Goal: Task Accomplishment & Management: Use online tool/utility

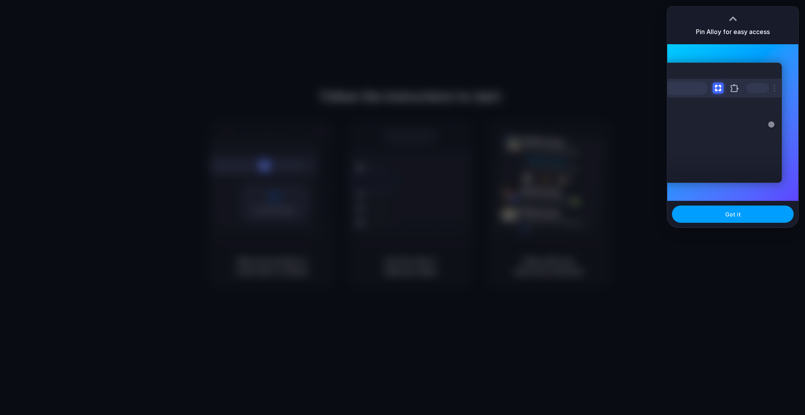
click at [726, 213] on span "Got it" at bounding box center [733, 214] width 16 height 8
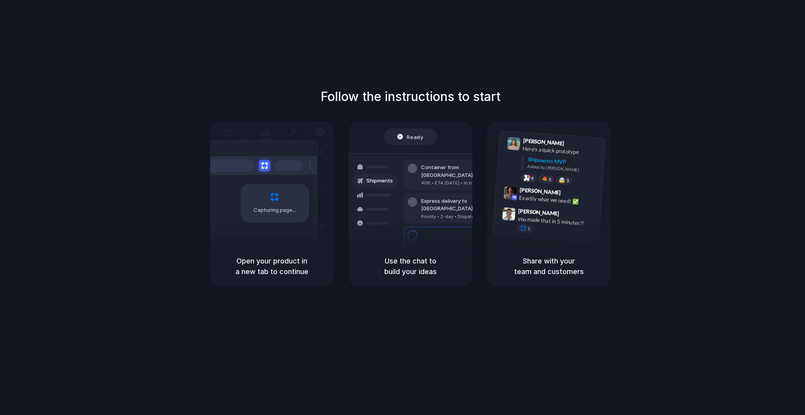
click at [577, 44] on div "Follow the instructions to start Capturing page Open your product in a new tab …" at bounding box center [410, 215] width 821 height 431
click at [391, 248] on div "Use the chat to build your ideas" at bounding box center [411, 266] width 124 height 40
click at [306, 243] on div "Capturing page" at bounding box center [258, 200] width 118 height 120
click at [382, 242] on div "Shipments" at bounding box center [369, 208] width 57 height 110
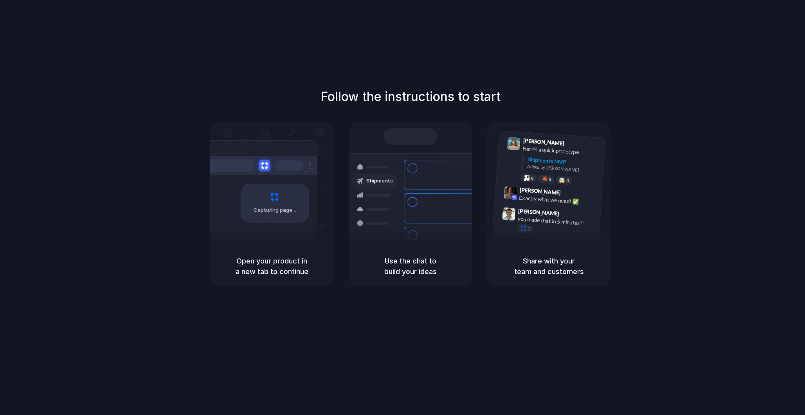
click at [438, 252] on div "Air freight to London Flight CX251 • Tomorrow • Ready" at bounding box center [457, 263] width 106 height 23
click at [528, 243] on div "Lily Parker 9:41 AM Here's a quick prototype Shipments MVP Added by Alloy 8 5 🤯…" at bounding box center [549, 184] width 124 height 124
drag, startPoint x: 428, startPoint y: 258, endPoint x: 376, endPoint y: 232, distance: 58.3
click at [423, 256] on h5 "Use the chat to build your ideas" at bounding box center [410, 266] width 105 height 21
click at [272, 199] on div "Capturing page" at bounding box center [274, 203] width 68 height 39
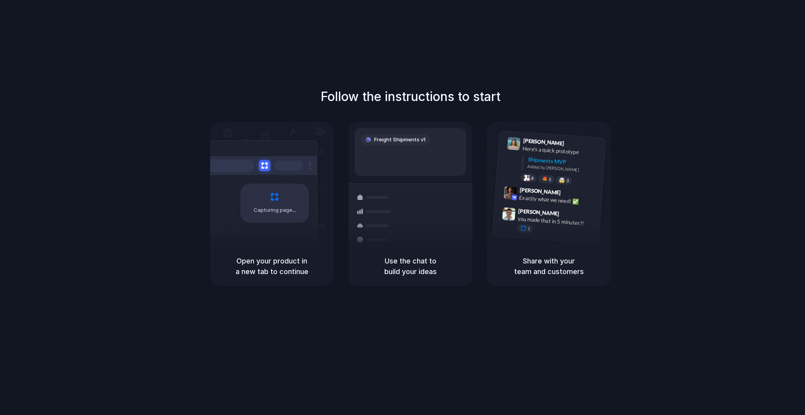
drag, startPoint x: 725, startPoint y: 63, endPoint x: 733, endPoint y: 62, distance: 8.3
click at [403, 207] on div at bounding box center [403, 207] width 0 height 0
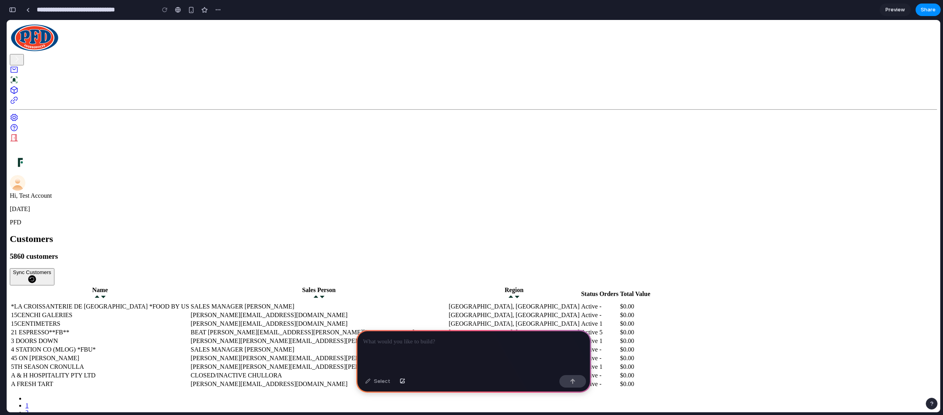
click at [429, 320] on div "[PERSON_NAME] [PERSON_NAME][EMAIL_ADDRESS][DOMAIN_NAME]" at bounding box center [319, 323] width 256 height 7
click at [92, 205] on p "[DATE]" at bounding box center [473, 208] width 927 height 7
drag, startPoint x: 92, startPoint y: 47, endPoint x: 144, endPoint y: 52, distance: 52.3
click at [148, 205] on div "[DATE] PFD" at bounding box center [473, 215] width 927 height 20
click at [51, 269] on span "Sync Customers" at bounding box center [32, 272] width 38 height 6
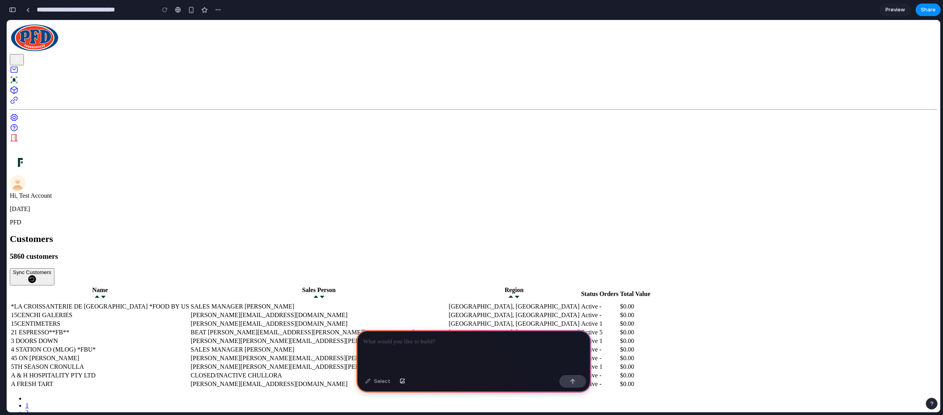
click at [189, 303] on div "*LA CROISSANTERIE DE [GEOGRAPHIC_DATA] *FOOD BY US" at bounding box center [100, 306] width 178 height 7
click at [189, 312] on div "15CENCHI GALERIES" at bounding box center [100, 315] width 178 height 7
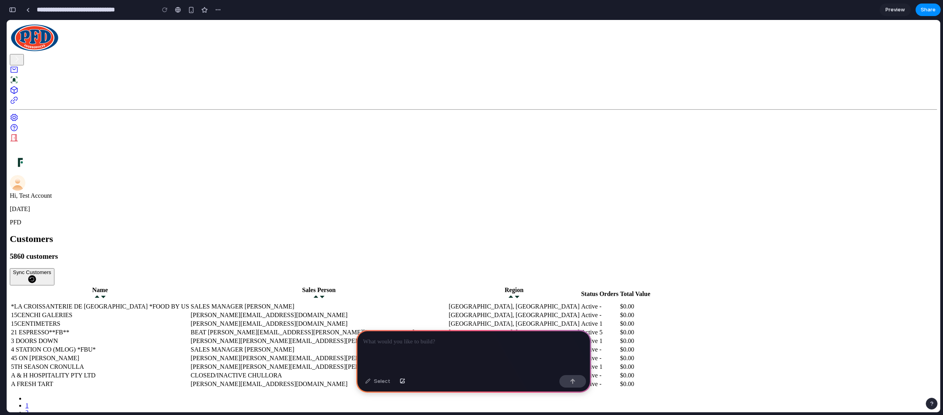
click at [29, 414] on link "3" at bounding box center [26, 419] width 3 height 7
click at [375, 382] on div "Select" at bounding box center [377, 381] width 33 height 13
click at [187, 10] on button "button" at bounding box center [192, 10] width 12 height 12
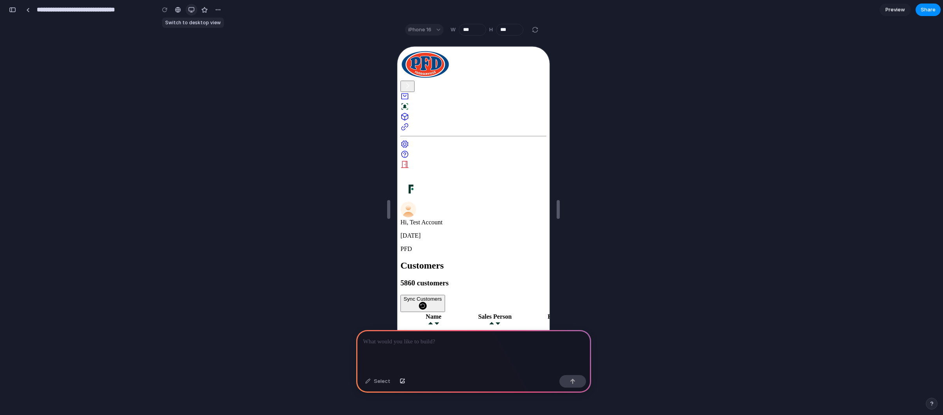
click at [191, 11] on div "button" at bounding box center [191, 10] width 6 height 6
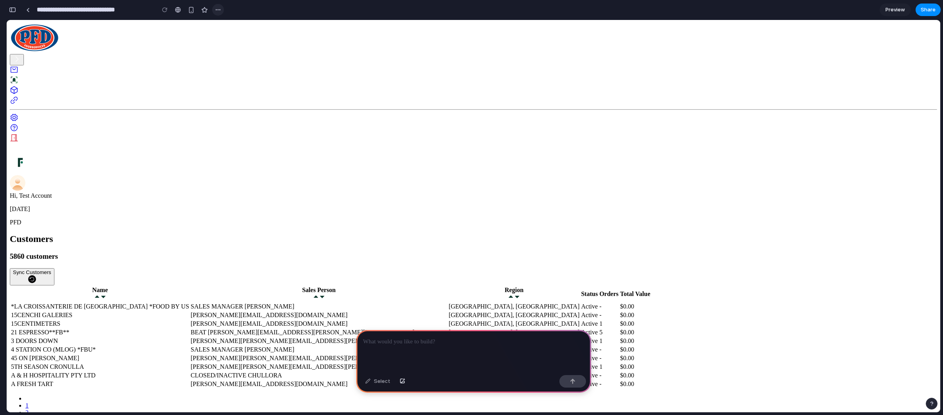
click at [216, 11] on div "button" at bounding box center [218, 10] width 6 height 6
click at [187, 24] on div "Duplicate Delete" at bounding box center [471, 207] width 943 height 415
click at [178, 9] on div at bounding box center [178, 10] width 6 height 6
click at [28, 9] on div at bounding box center [28, 10] width 4 height 4
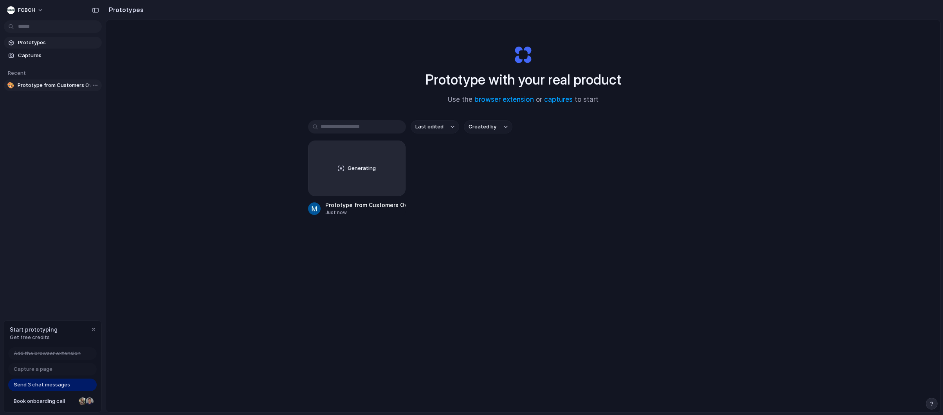
click at [66, 85] on span "Prototype from Customers Overview" at bounding box center [58, 85] width 81 height 8
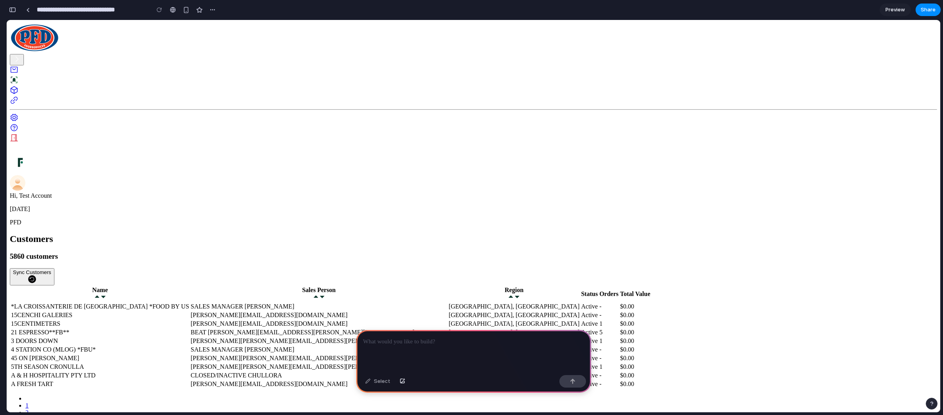
drag, startPoint x: 407, startPoint y: 341, endPoint x: 492, endPoint y: 264, distance: 114.1
click at [407, 341] on p at bounding box center [473, 341] width 221 height 9
click at [580, 303] on td "[GEOGRAPHIC_DATA], [GEOGRAPHIC_DATA]" at bounding box center [514, 307] width 132 height 8
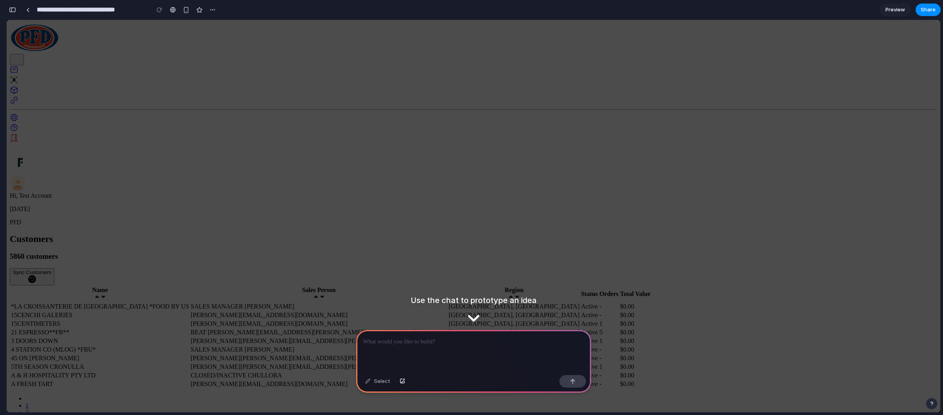
click at [459, 349] on div at bounding box center [473, 351] width 235 height 42
click at [528, 349] on div at bounding box center [473, 351] width 235 height 42
click at [447, 363] on div "[PERSON_NAME] [PERSON_NAME][EMAIL_ADDRESS][PERSON_NAME][DOMAIN_NAME]" at bounding box center [319, 366] width 256 height 7
click at [468, 344] on div at bounding box center [473, 351] width 235 height 42
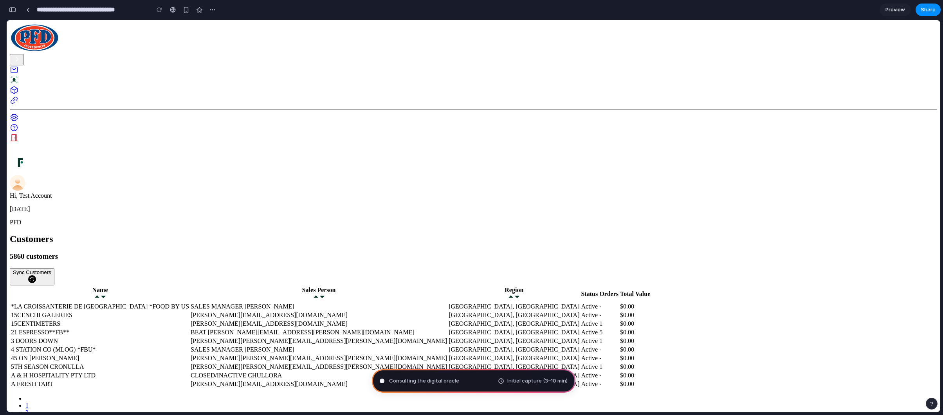
type input "**********"
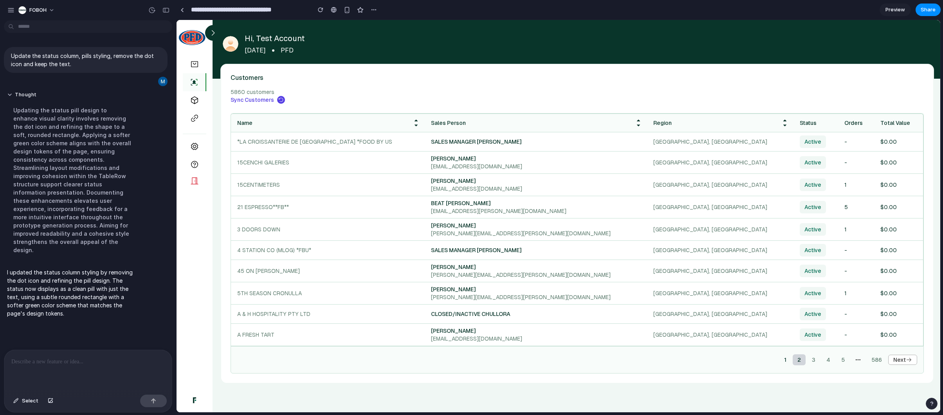
click at [795, 360] on link "2" at bounding box center [799, 359] width 13 height 11
click at [784, 359] on link "1" at bounding box center [785, 359] width 12 height 11
click at [60, 114] on div "Updating the status pill design to enhance visual clarity involves removing the…" at bounding box center [72, 179] width 131 height 157
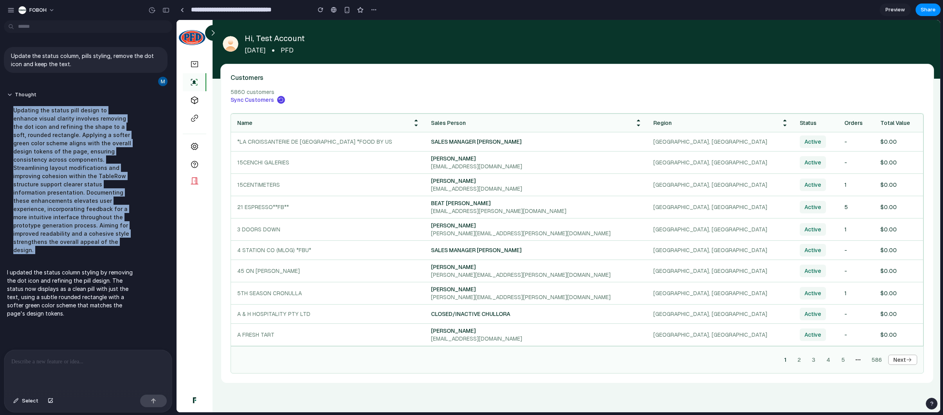
click at [60, 114] on div "Updating the status pill design to enhance visual clarity involves removing the…" at bounding box center [72, 179] width 131 height 157
click at [70, 139] on div "Updating the status pill design to enhance visual clarity involves removing the…" at bounding box center [72, 179] width 131 height 157
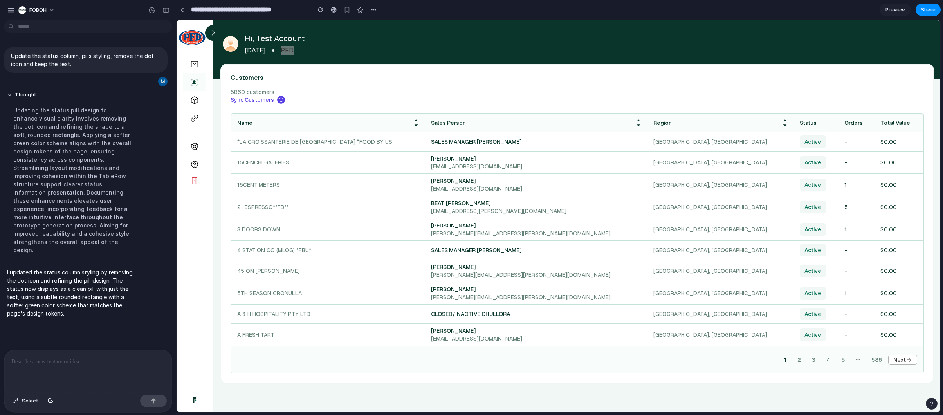
click at [805, 10] on span "Preview" at bounding box center [895, 10] width 20 height 8
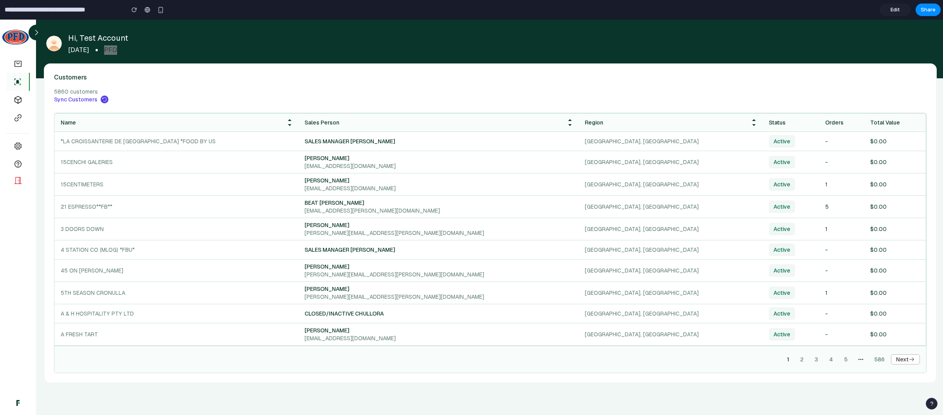
click at [805, 10] on span "Edit" at bounding box center [894, 10] width 9 height 8
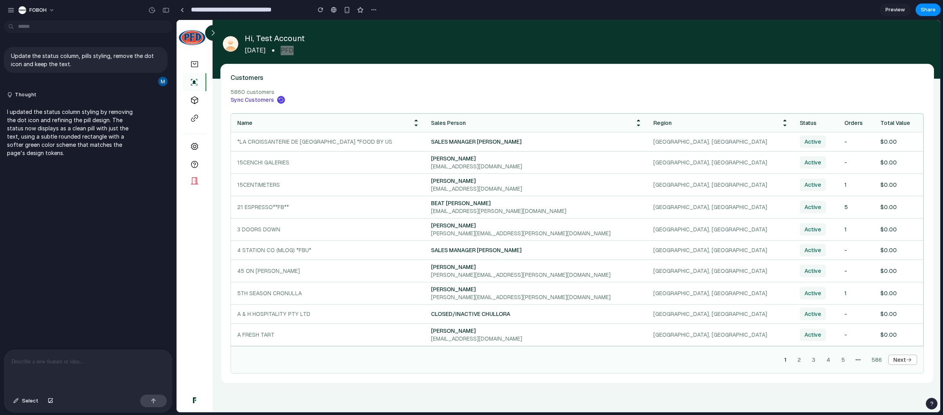
click at [259, 8] on input "**********" at bounding box center [248, 10] width 119 height 14
click at [292, 8] on input "**********" at bounding box center [248, 10] width 119 height 14
click at [423, 22] on div "Hi, Test Account [DATE] PFD" at bounding box center [577, 49] width 728 height 59
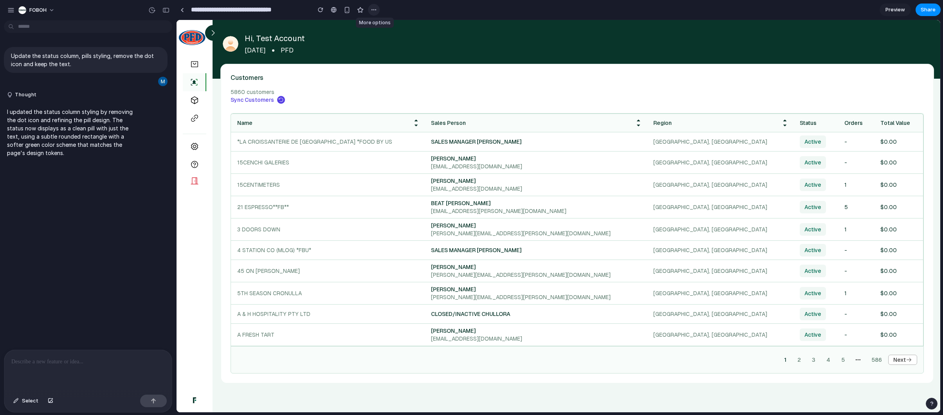
click at [373, 11] on div "button" at bounding box center [374, 10] width 6 height 6
click at [406, 11] on div "Duplicate Delete" at bounding box center [471, 207] width 943 height 415
click at [60, 381] on div at bounding box center [88, 370] width 168 height 41
click at [77, 364] on div at bounding box center [88, 370] width 168 height 41
click at [349, 10] on div "button" at bounding box center [347, 10] width 7 height 7
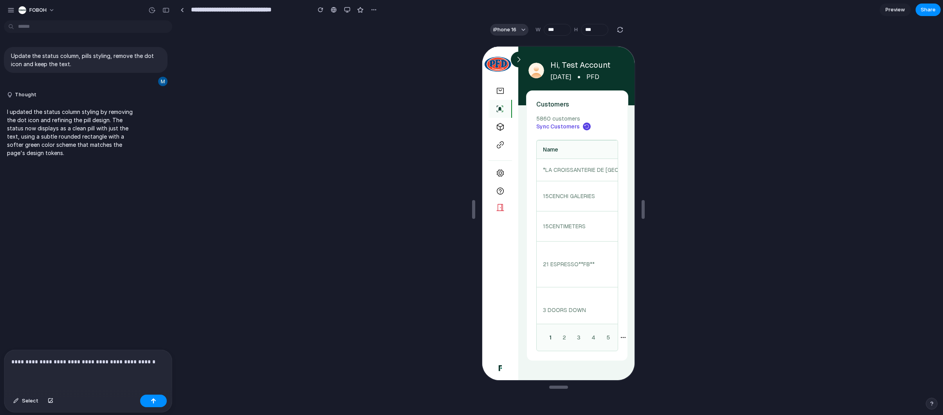
click at [139, 359] on p "**********" at bounding box center [86, 361] width 150 height 9
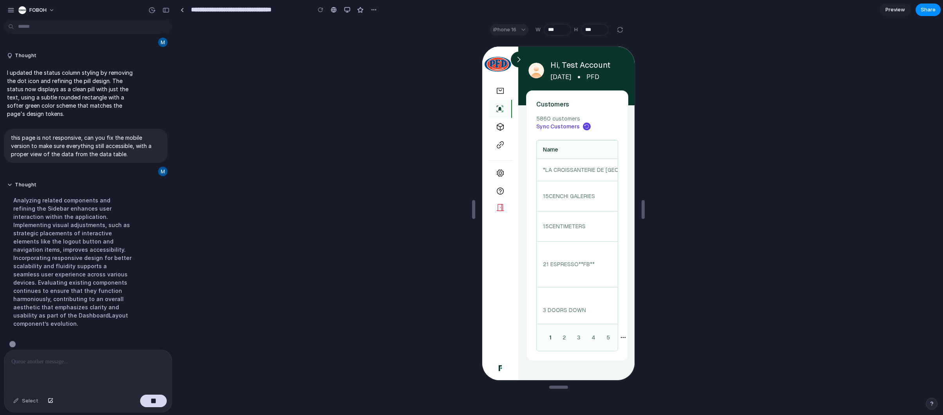
scroll to position [42, 0]
click at [516, 29] on div "iPhone 16" at bounding box center [509, 30] width 38 height 12
click at [520, 29] on div "iPhone 16" at bounding box center [509, 30] width 38 height 12
click at [523, 31] on div "iPhone 16" at bounding box center [509, 30] width 38 height 12
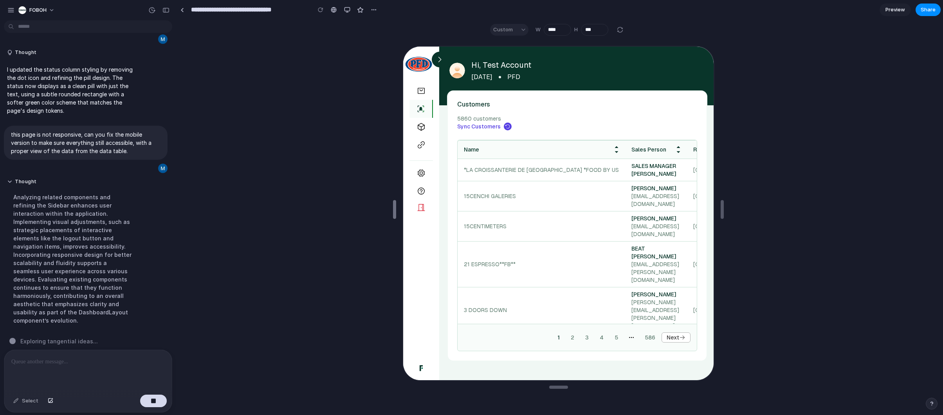
type input "****"
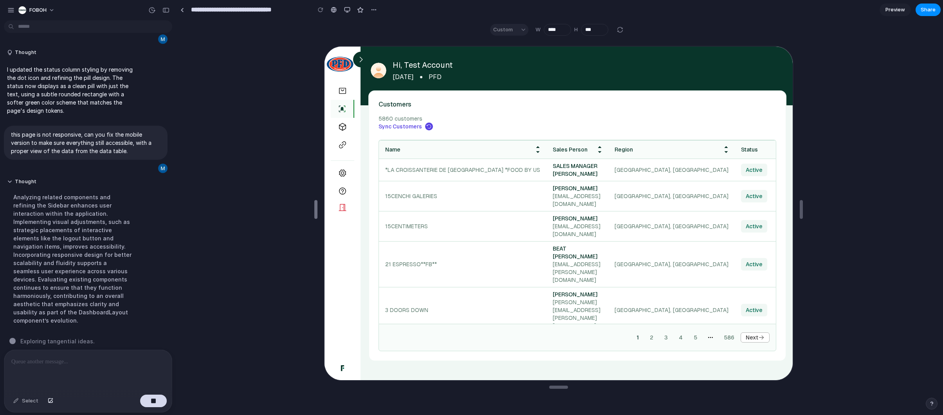
drag, startPoint x: 473, startPoint y: 213, endPoint x: 205, endPoint y: 195, distance: 268.3
click at [526, 31] on div "Custom" at bounding box center [509, 30] width 38 height 12
click at [521, 32] on div "Custom" at bounding box center [509, 30] width 38 height 12
click at [622, 30] on div at bounding box center [619, 29] width 9 height 9
click at [350, 13] on div "button" at bounding box center [347, 10] width 6 height 6
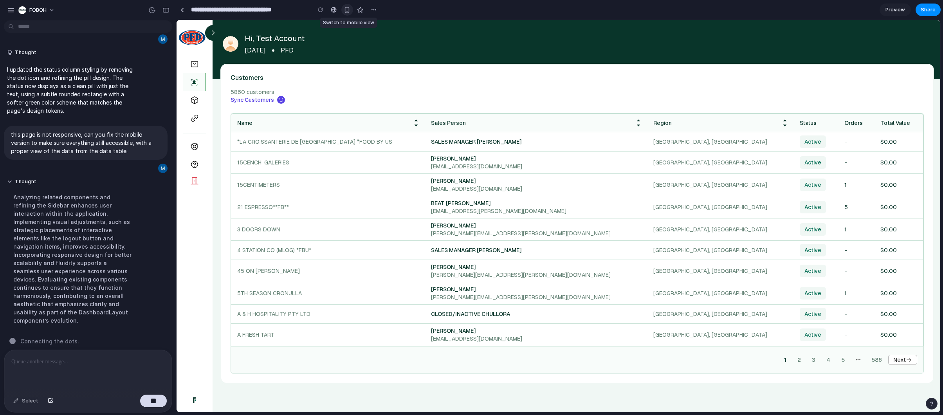
click at [344, 14] on button "button" at bounding box center [347, 10] width 12 height 12
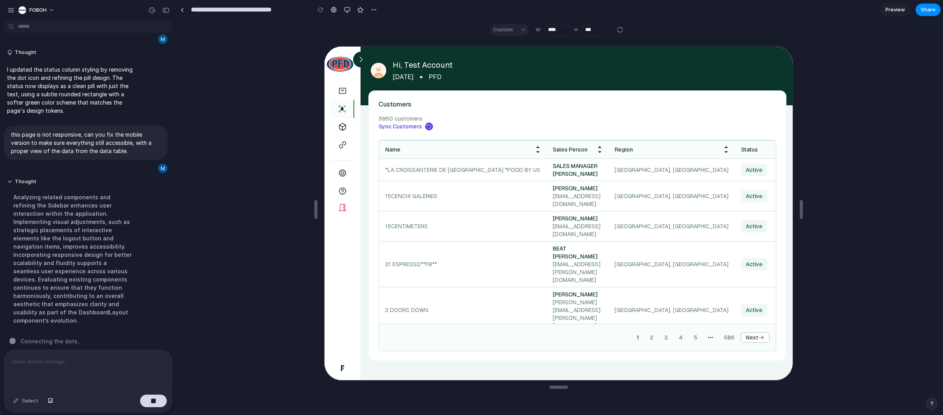
click at [89, 363] on div at bounding box center [88, 370] width 168 height 41
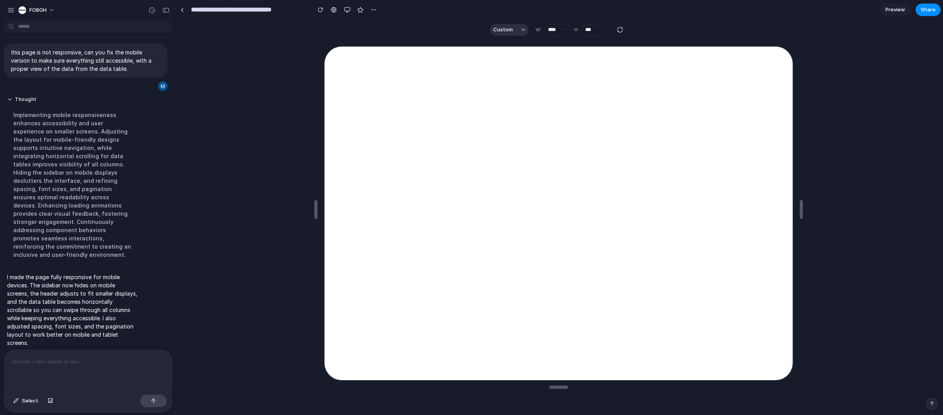
scroll to position [0, 0]
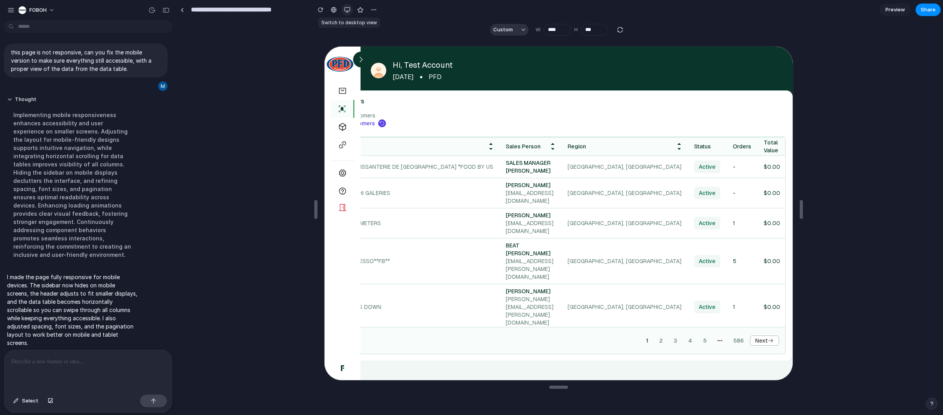
click at [347, 12] on div "button" at bounding box center [347, 10] width 6 height 6
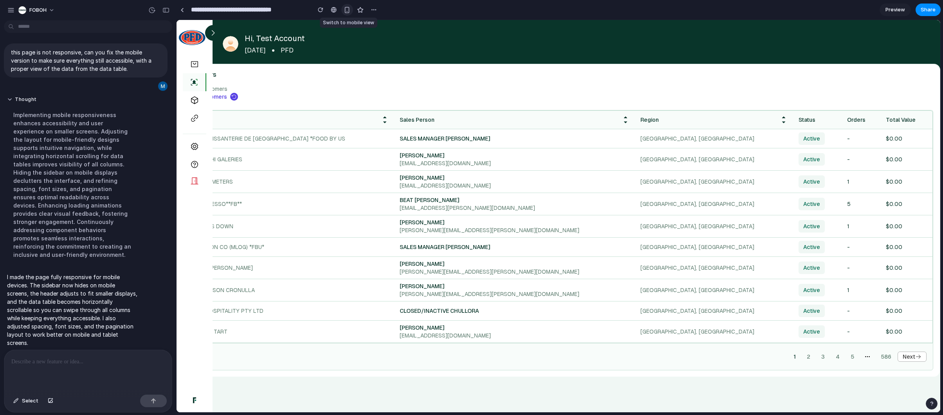
click at [347, 11] on div "button" at bounding box center [347, 10] width 7 height 7
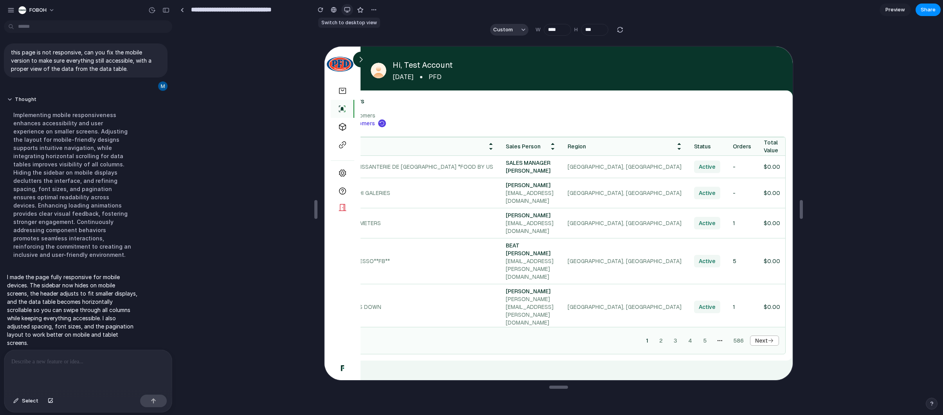
click at [347, 11] on div "button" at bounding box center [347, 10] width 6 height 6
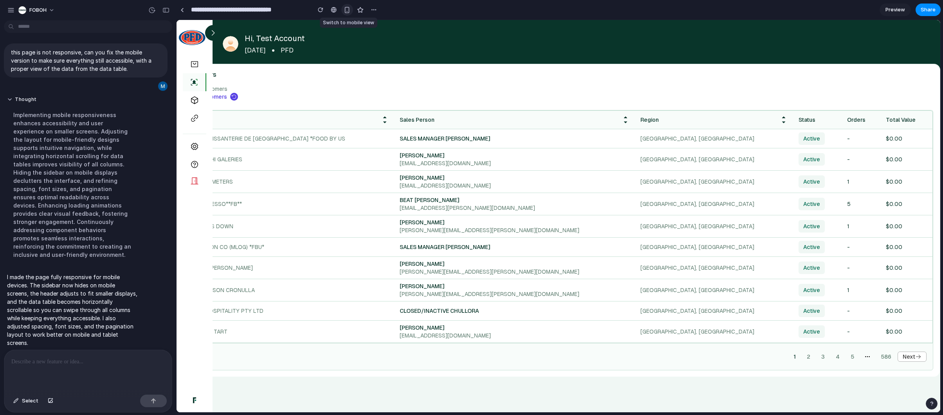
click at [347, 11] on div "button" at bounding box center [347, 10] width 7 height 7
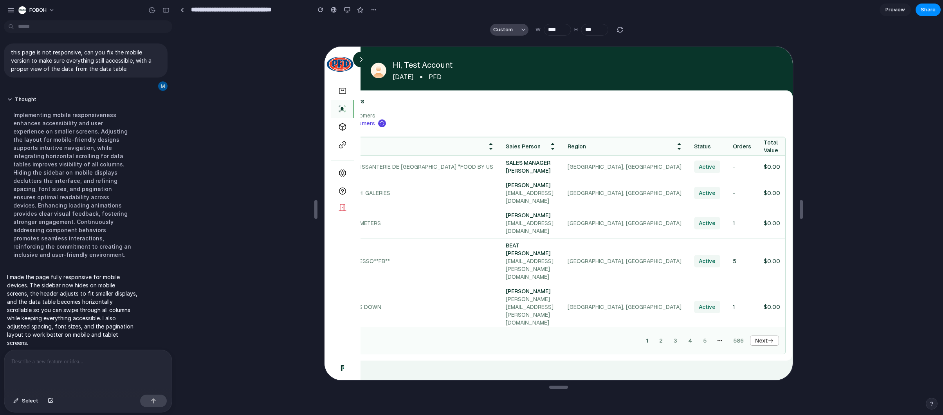
click at [521, 30] on div "button" at bounding box center [523, 30] width 4 height 4
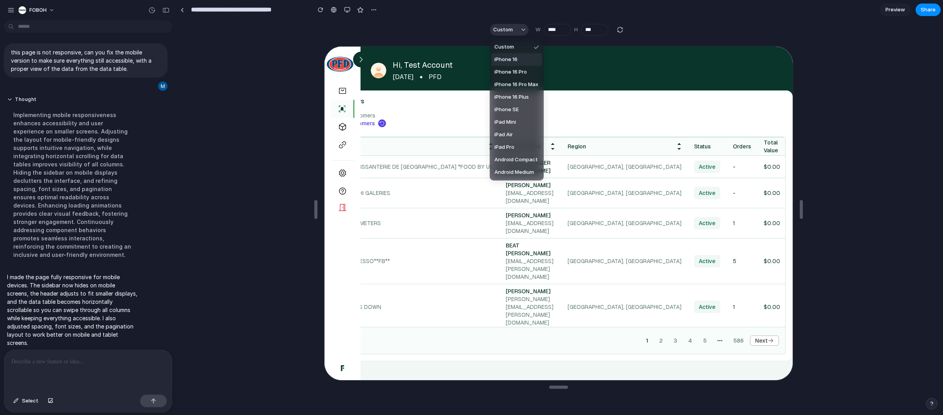
click at [521, 57] on li "iPhone 16" at bounding box center [516, 59] width 51 height 13
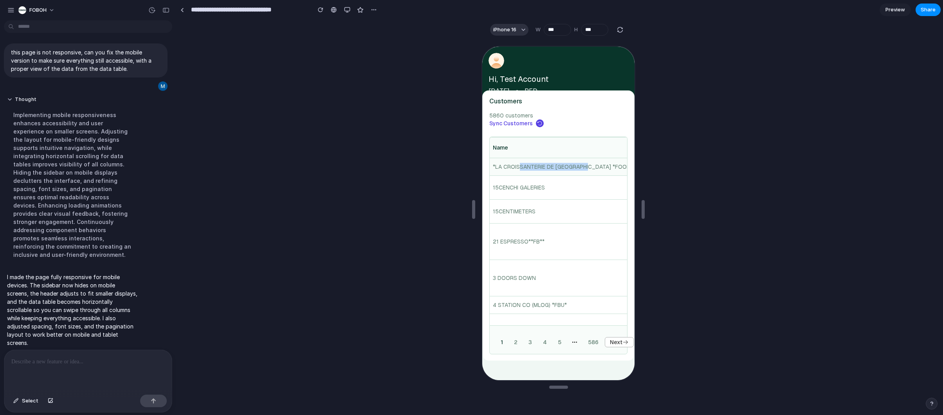
drag, startPoint x: 584, startPoint y: 167, endPoint x: 519, endPoint y: 168, distance: 65.4
click at [519, 168] on div "*LA CROISSANTERIE DE [GEOGRAPHIC_DATA] *FOOD BY US" at bounding box center [569, 166] width 155 height 8
click at [550, 167] on div "*LA CROISSANTERIE DE [GEOGRAPHIC_DATA] *FOOD BY US" at bounding box center [569, 166] width 155 height 8
click at [522, 31] on div "button" at bounding box center [523, 30] width 4 height 4
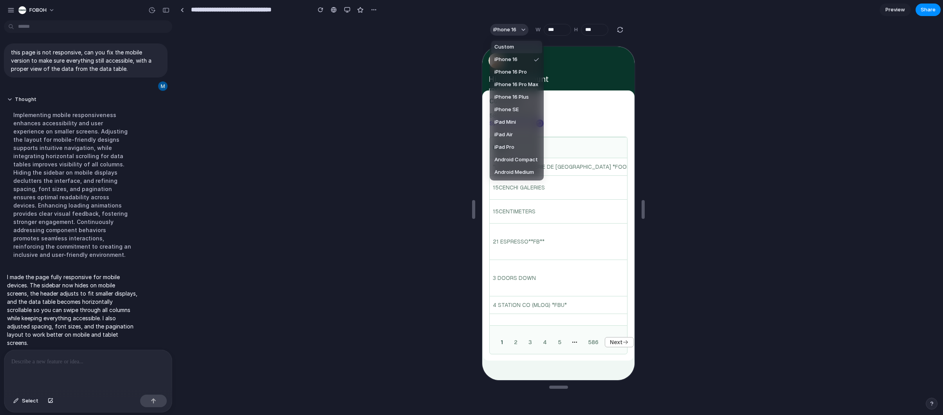
click at [468, 54] on div "Custom iPhone 16 iPhone 16 Pro iPhone 16 Pro Max iPhone 16 Plus iPhone SE iPad …" at bounding box center [471, 207] width 943 height 415
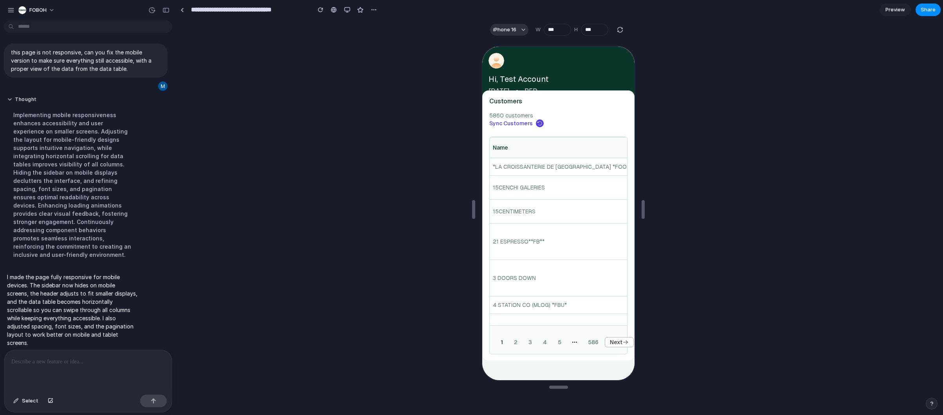
click at [496, 63] on img at bounding box center [496, 60] width 16 height 16
click at [483, 73] on div "Hi, Test Account [DATE] PFD" at bounding box center [557, 74] width 152 height 56
drag, startPoint x: 498, startPoint y: 74, endPoint x: 541, endPoint y: 71, distance: 42.3
click at [515, 74] on span "Hi, Test Account" at bounding box center [518, 78] width 60 height 12
click at [544, 68] on div "Hi, Test Account [DATE] PFD" at bounding box center [518, 73] width 60 height 43
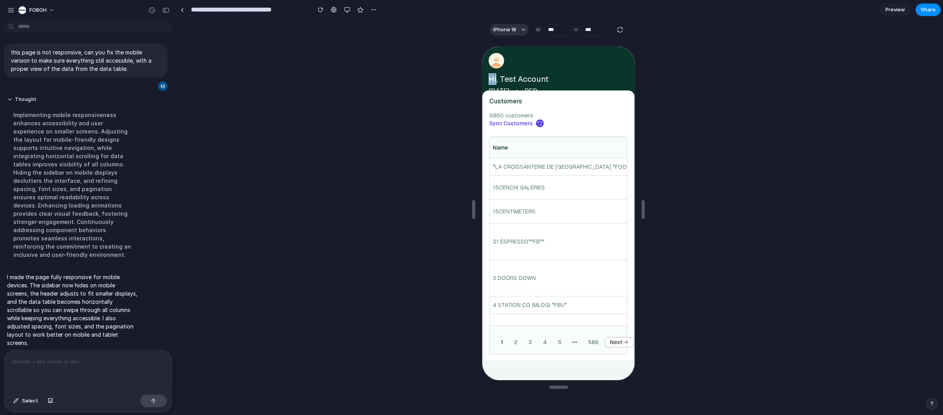
click at [544, 68] on div "Hi, Test Account [DATE] PFD" at bounding box center [518, 73] width 60 height 43
click at [584, 78] on div "Hi, Test Account [DATE] PFD" at bounding box center [557, 74] width 152 height 56
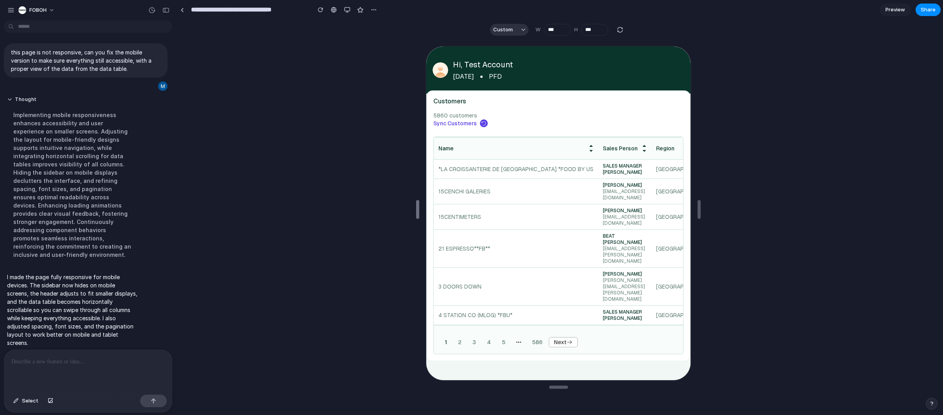
drag, startPoint x: 474, startPoint y: 208, endPoint x: 418, endPoint y: 200, distance: 56.5
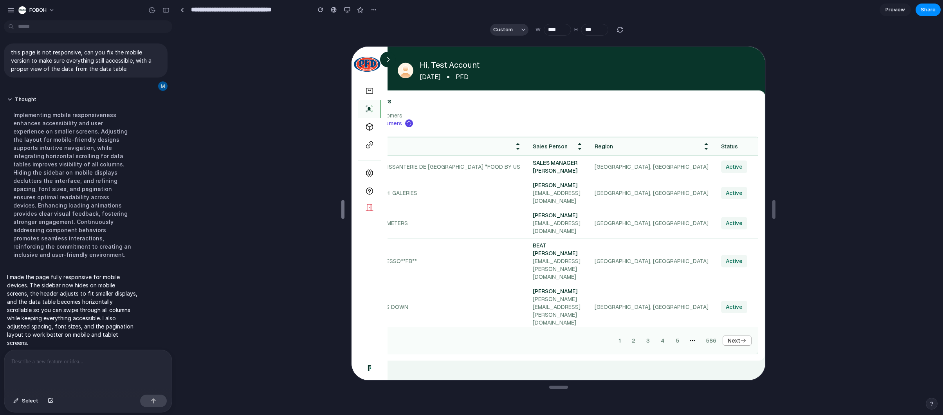
type input "****"
drag, startPoint x: 418, startPoint y: 202, endPoint x: 350, endPoint y: 186, distance: 70.1
click at [389, 54] on button at bounding box center [387, 59] width 16 height 16
click at [388, 57] on icon at bounding box center [387, 59] width 8 height 8
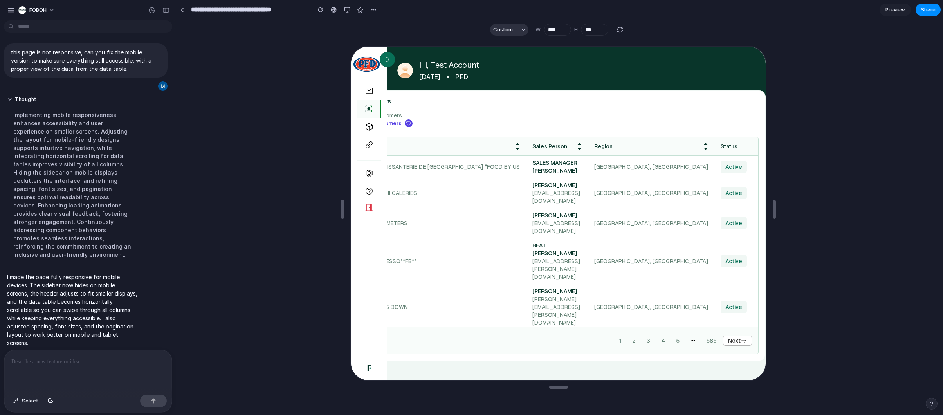
click at [388, 57] on icon at bounding box center [387, 59] width 8 height 8
click at [386, 58] on icon at bounding box center [387, 59] width 8 height 8
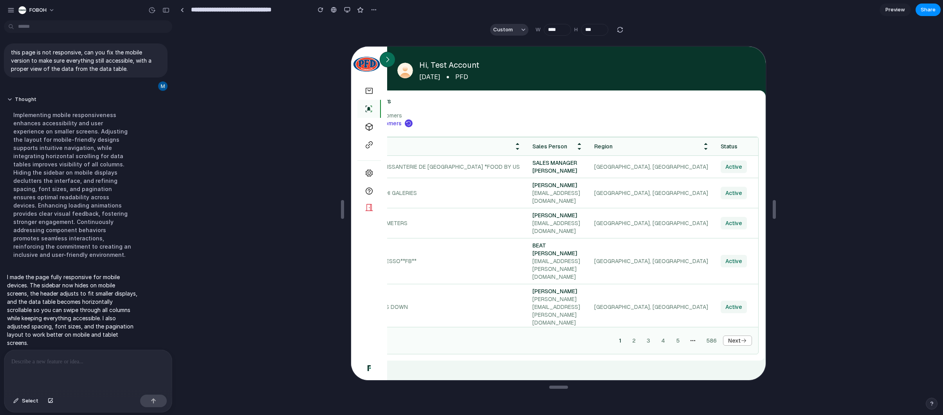
drag, startPoint x: 386, startPoint y: 58, endPoint x: 737, endPoint y: 90, distance: 353.0
click at [386, 58] on icon at bounding box center [387, 59] width 8 height 8
click at [343, 11] on button "button" at bounding box center [347, 10] width 12 height 12
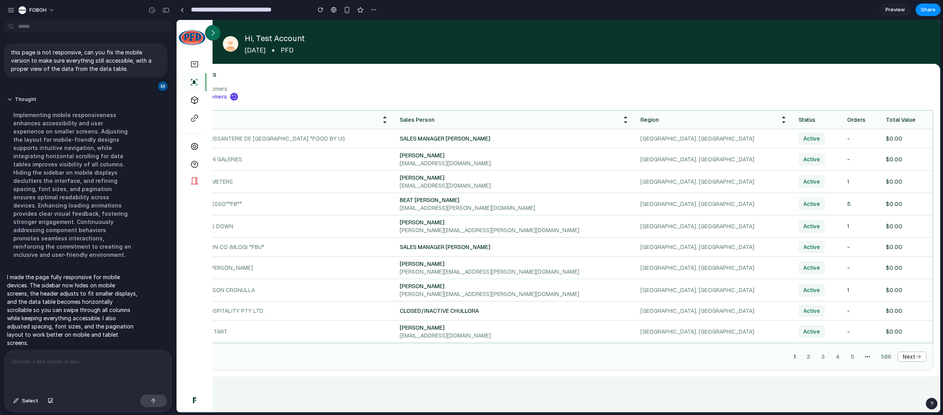
click at [216, 34] on icon at bounding box center [213, 33] width 8 height 8
click at [346, 10] on div "button" at bounding box center [347, 10] width 7 height 7
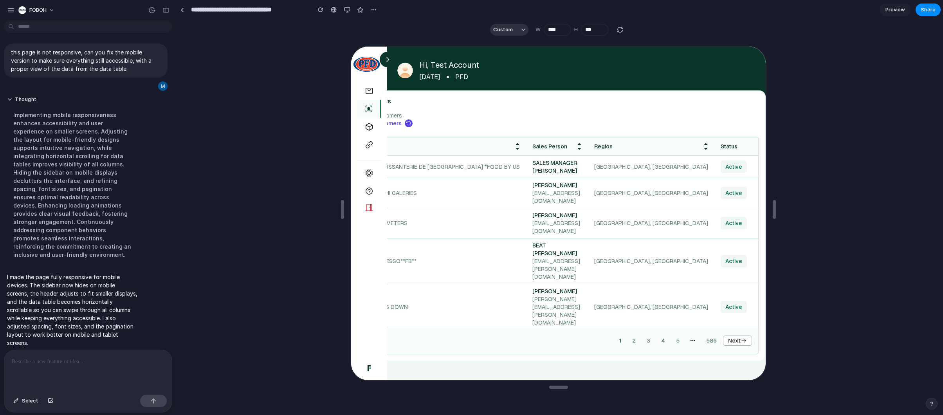
click at [531, 32] on div "Custom W **** H ***" at bounding box center [557, 30] width 147 height 12
click at [522, 31] on div "button" at bounding box center [523, 30] width 4 height 4
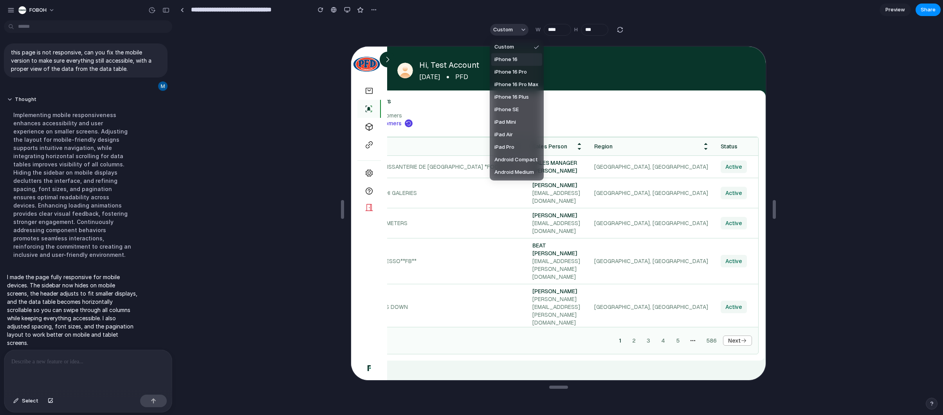
click at [519, 57] on li "iPhone 16" at bounding box center [516, 59] width 51 height 13
type input "***"
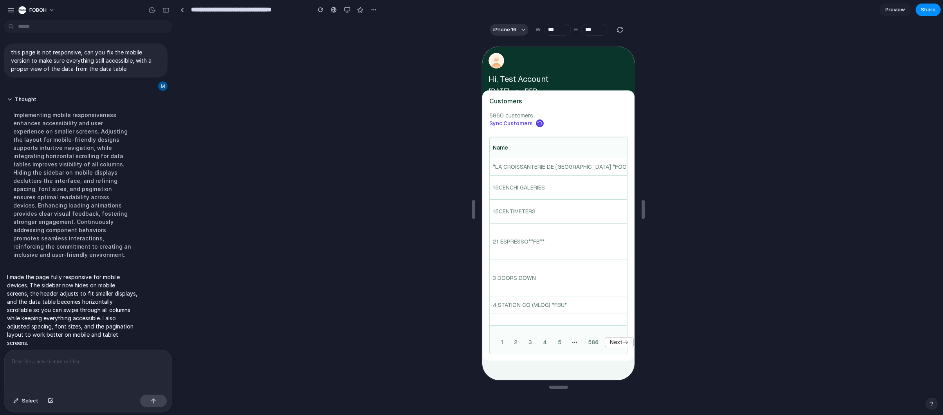
click at [87, 361] on p at bounding box center [86, 361] width 150 height 9
click at [151, 400] on div "button" at bounding box center [153, 400] width 5 height 5
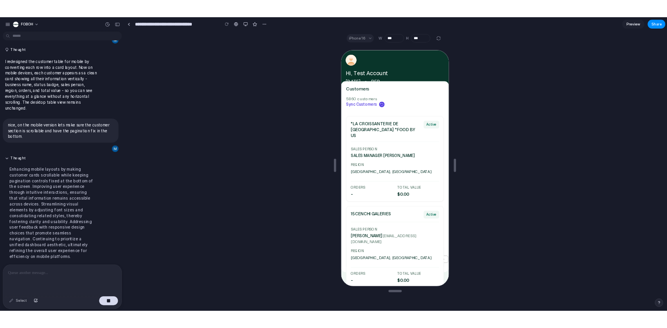
scroll to position [358, 0]
